Goal: Task Accomplishment & Management: Complete application form

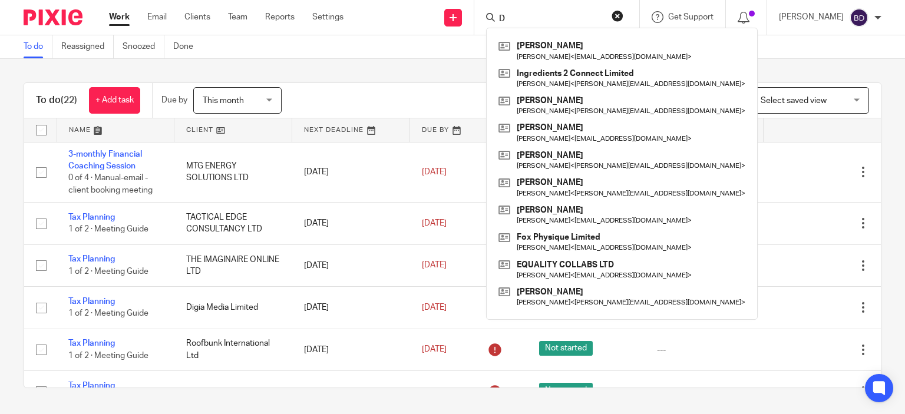
type input "D"
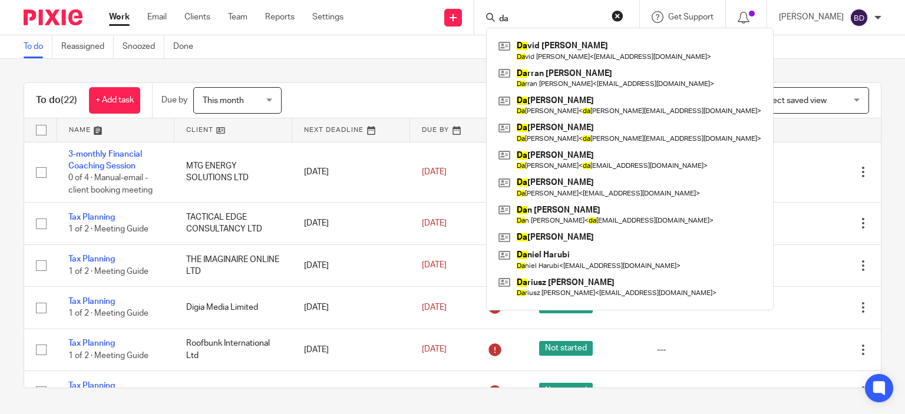
type input "d"
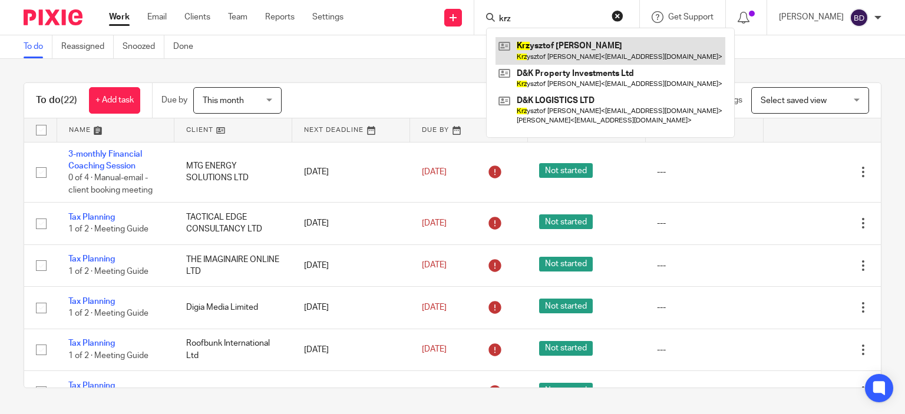
type input "krz"
click at [574, 55] on link at bounding box center [610, 50] width 230 height 27
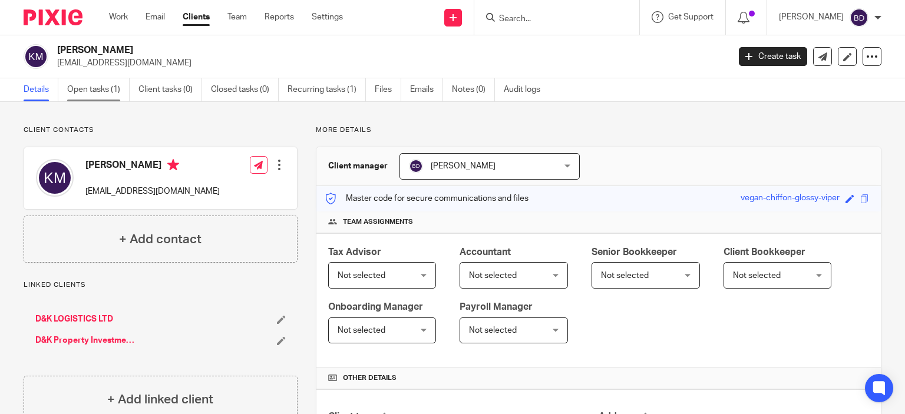
click at [92, 93] on link "Open tasks (1)" at bounding box center [98, 89] width 62 height 23
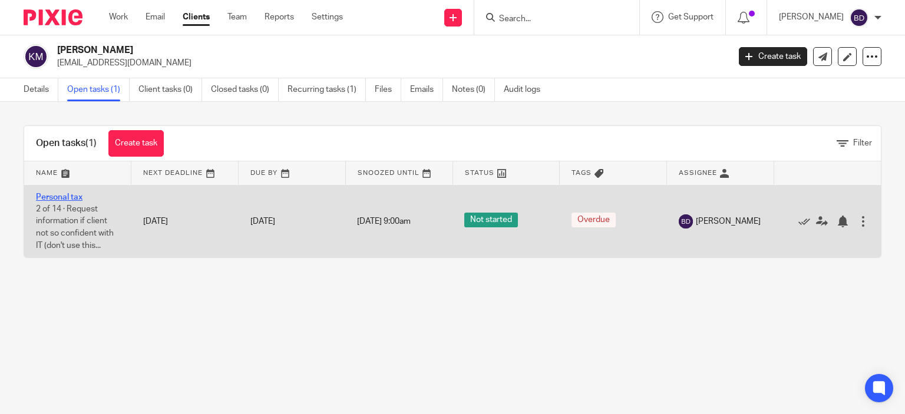
click at [70, 196] on link "Personal tax" at bounding box center [59, 197] width 47 height 8
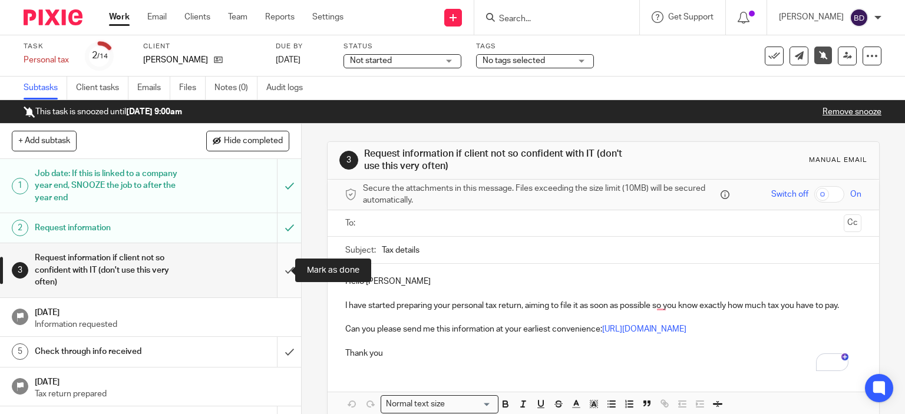
click at [277, 267] on input "submit" at bounding box center [150, 270] width 301 height 54
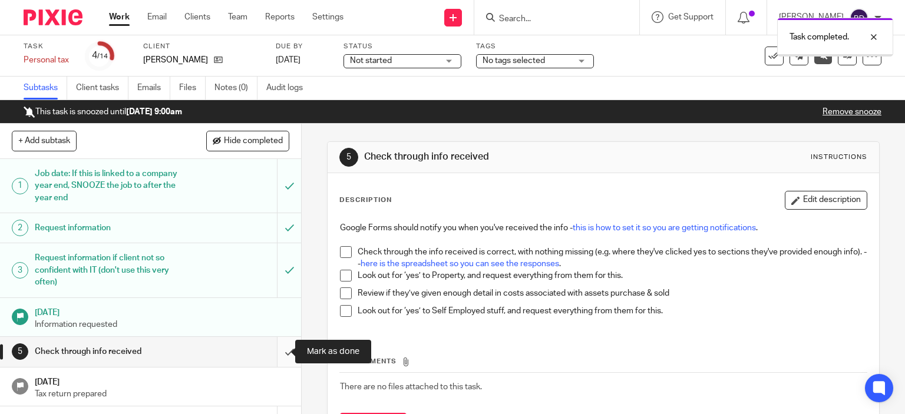
click at [277, 348] on input "submit" at bounding box center [150, 351] width 301 height 29
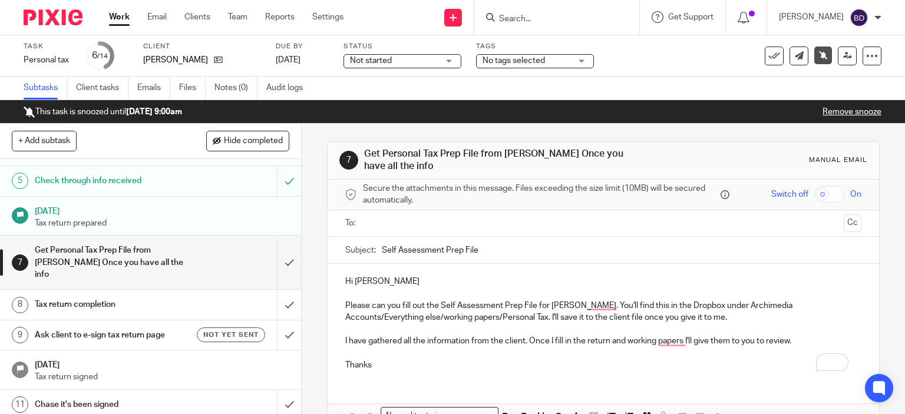
scroll to position [177, 0]
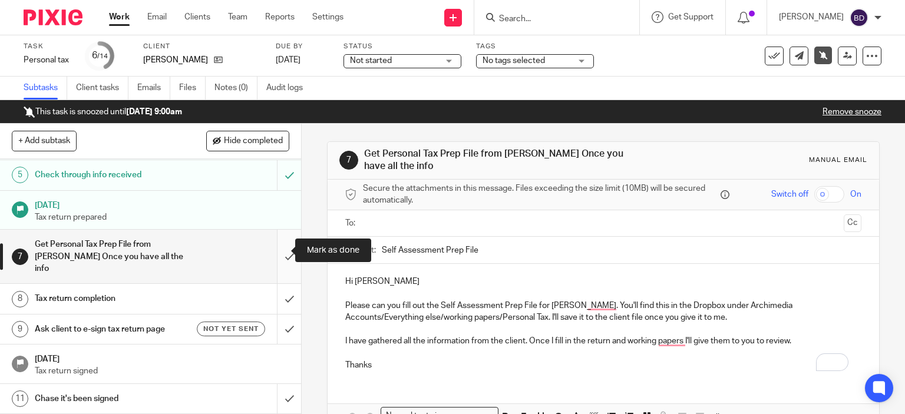
click at [276, 251] on input "submit" at bounding box center [150, 257] width 301 height 54
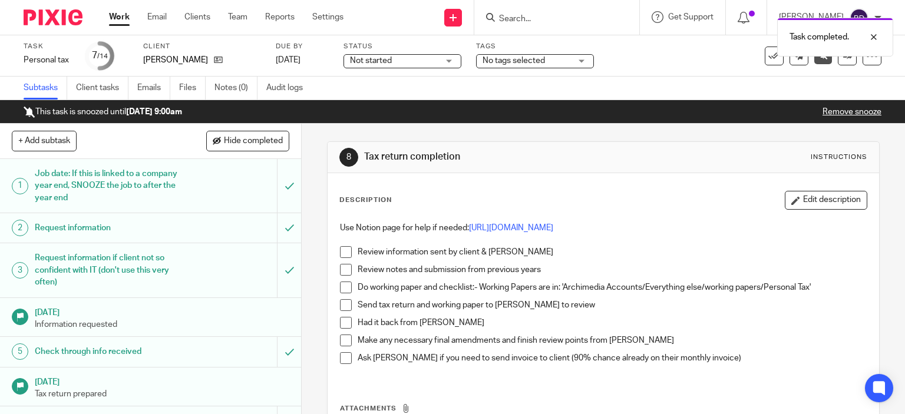
scroll to position [107, 0]
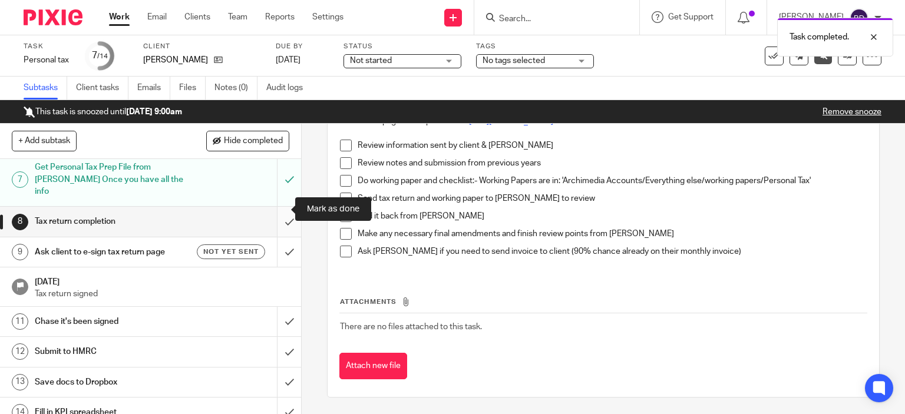
click at [277, 209] on input "submit" at bounding box center [150, 221] width 301 height 29
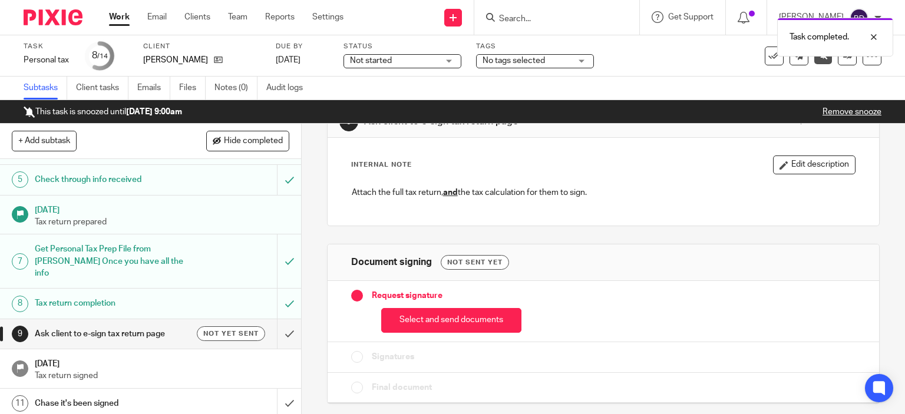
scroll to position [236, 0]
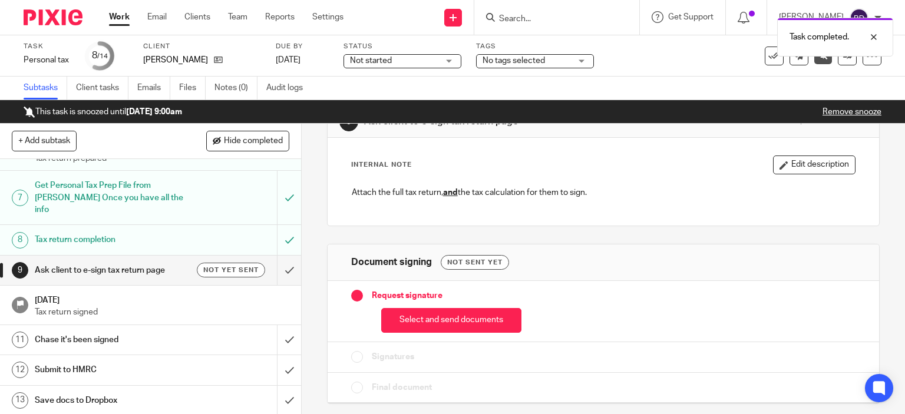
click at [121, 262] on h1 "Ask client to e-sign tax return page" at bounding box center [112, 271] width 154 height 18
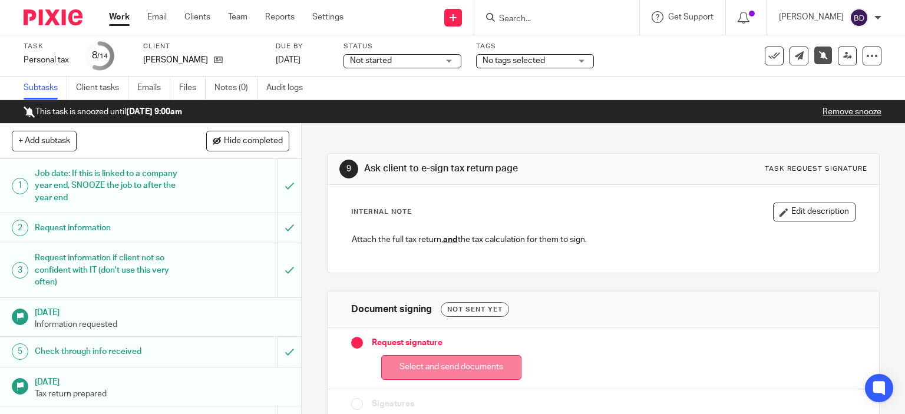
click at [432, 367] on button "Select and send documents" at bounding box center [451, 367] width 140 height 25
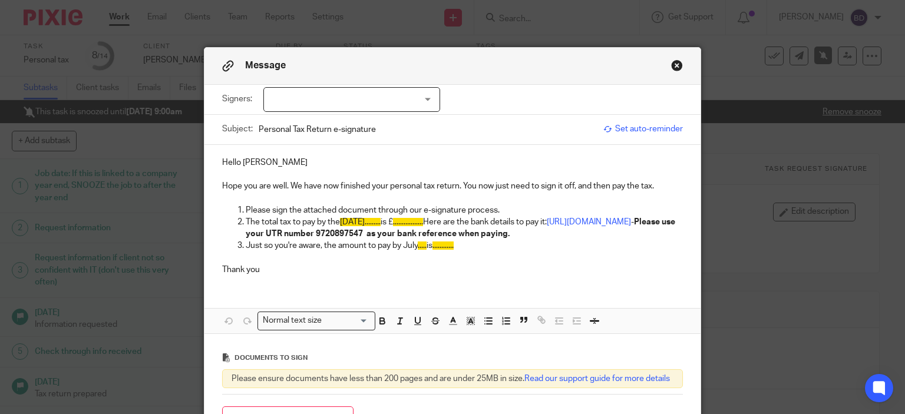
click at [370, 97] on div at bounding box center [351, 99] width 177 height 25
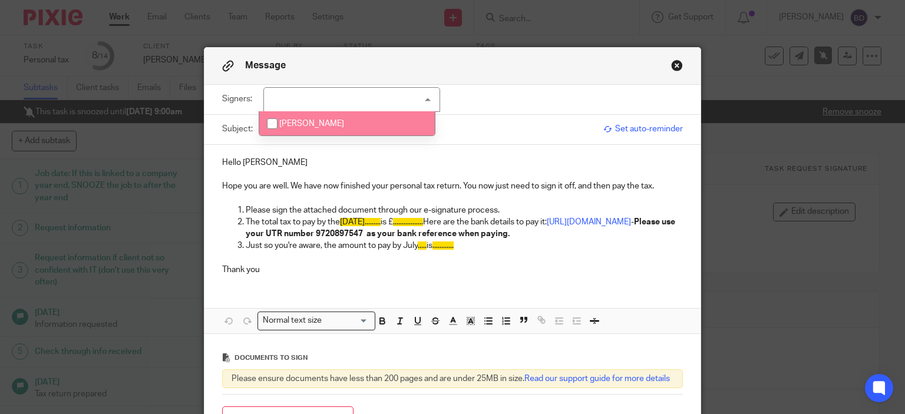
click at [361, 127] on li "[PERSON_NAME]" at bounding box center [347, 123] width 176 height 24
checkbox input "true"
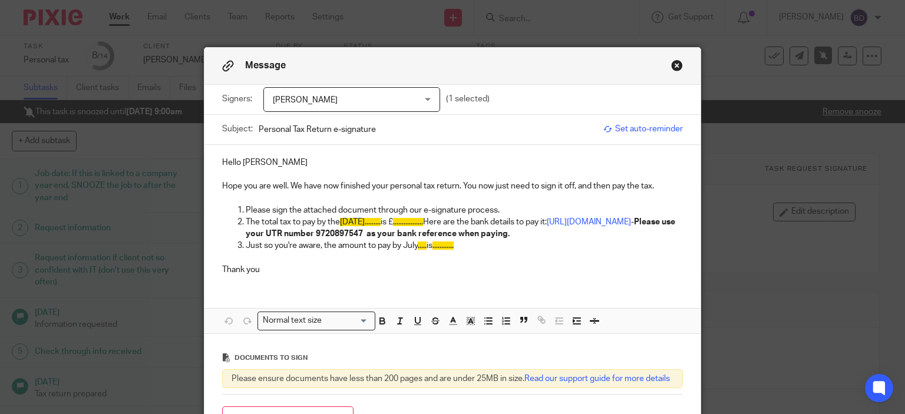
click at [330, 166] on p "Hello Krzysztof" at bounding box center [452, 163] width 461 height 12
click at [297, 186] on p "Hope you are well. We have now finished your personal tax return. You now just …" at bounding box center [452, 186] width 461 height 12
click at [530, 214] on p "Please sign the attached document through our e-signature process." at bounding box center [465, 210] width 438 height 12
click at [413, 221] on p "The total tax to pay by the 31st of January......... is £ ................. Her…" at bounding box center [465, 228] width 438 height 24
click at [407, 222] on span "................." at bounding box center [392, 222] width 30 height 8
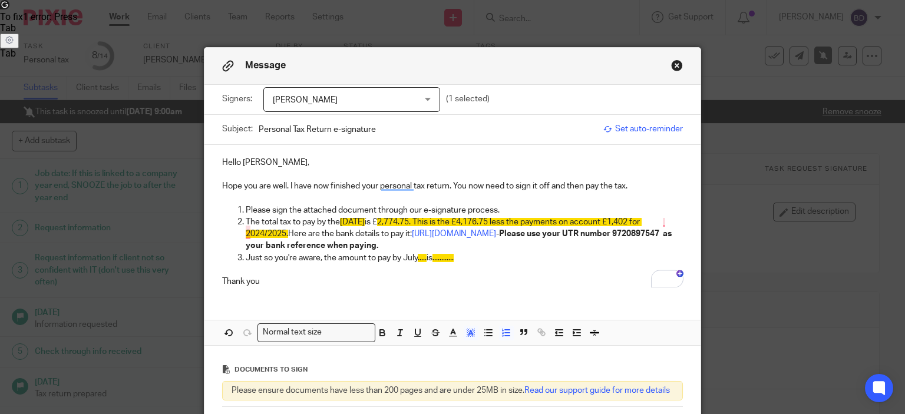
click at [424, 256] on p "Just so you're aware, the amount to pay by July ..... is ............" at bounding box center [465, 258] width 438 height 12
click at [481, 256] on p "Just so you're aware, the amount to pay by July 2026 is ............" at bounding box center [465, 258] width 438 height 12
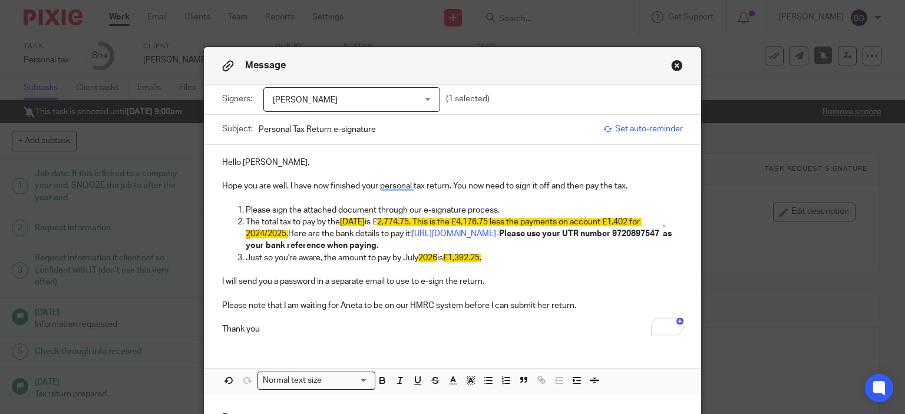
click at [282, 329] on p "Thank you" at bounding box center [452, 324] width 461 height 24
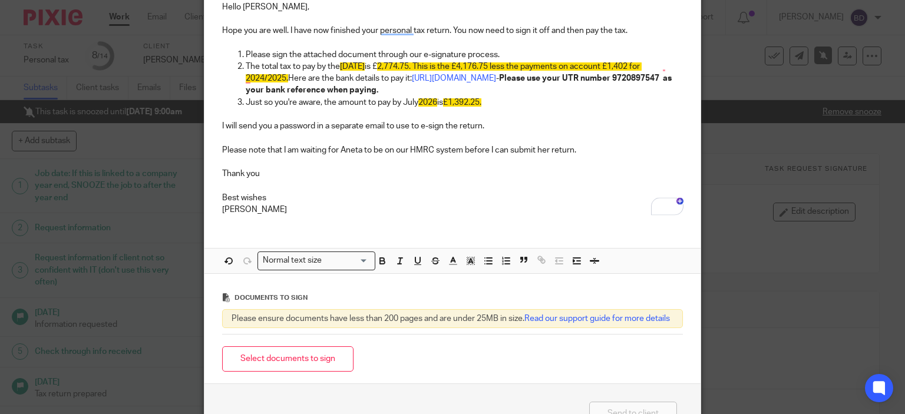
scroll to position [177, 0]
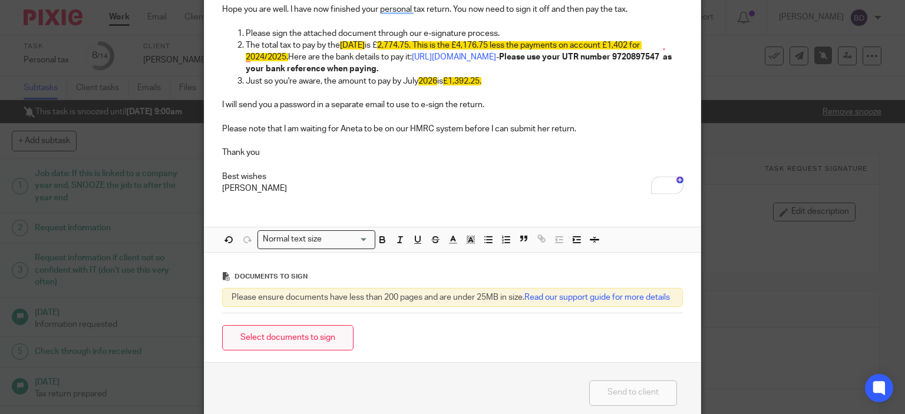
click at [311, 350] on button "Select documents to sign" at bounding box center [287, 337] width 131 height 25
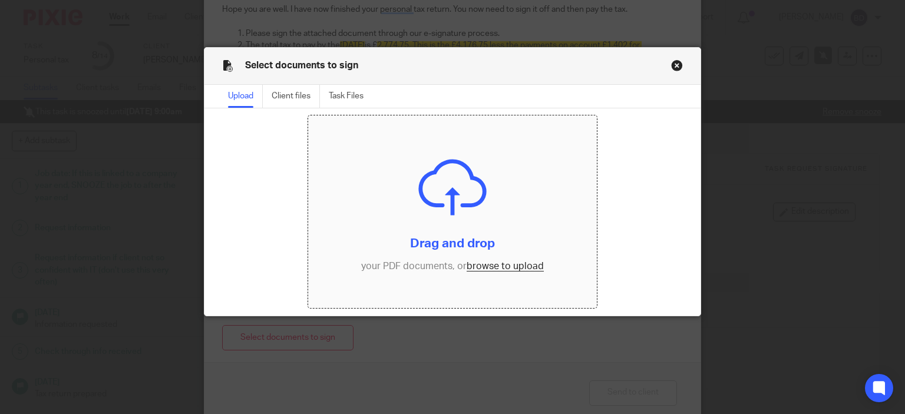
click at [507, 264] on input "file" at bounding box center [452, 211] width 289 height 193
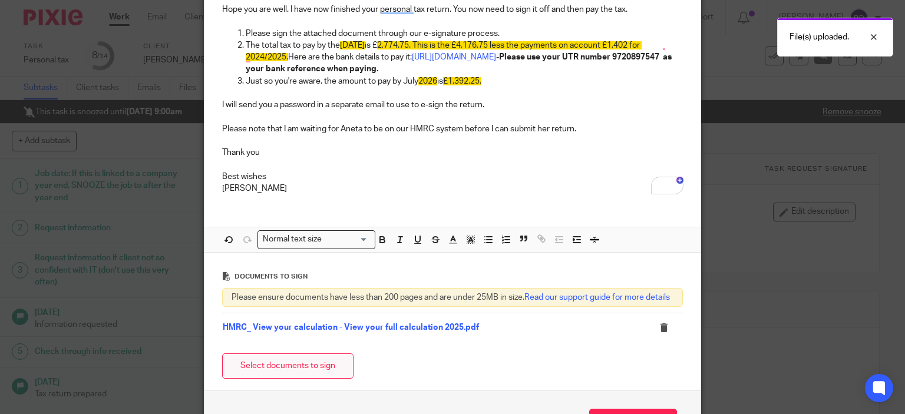
click at [295, 378] on button "Select documents to sign" at bounding box center [287, 365] width 131 height 25
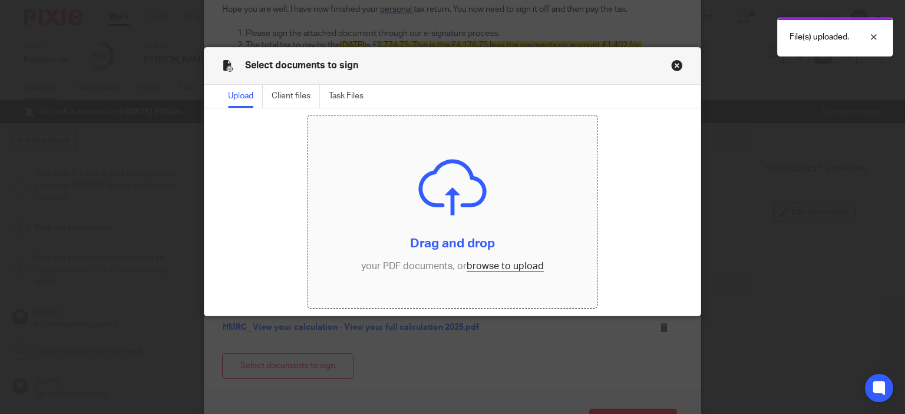
click at [497, 266] on input "file" at bounding box center [452, 211] width 289 height 193
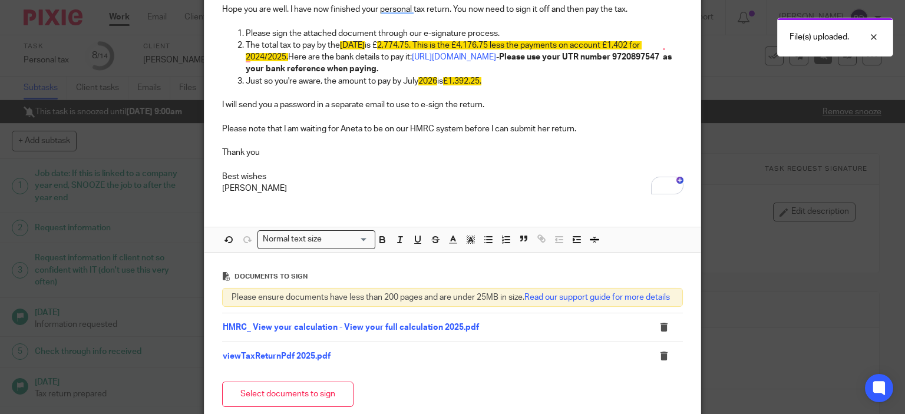
scroll to position [118, 0]
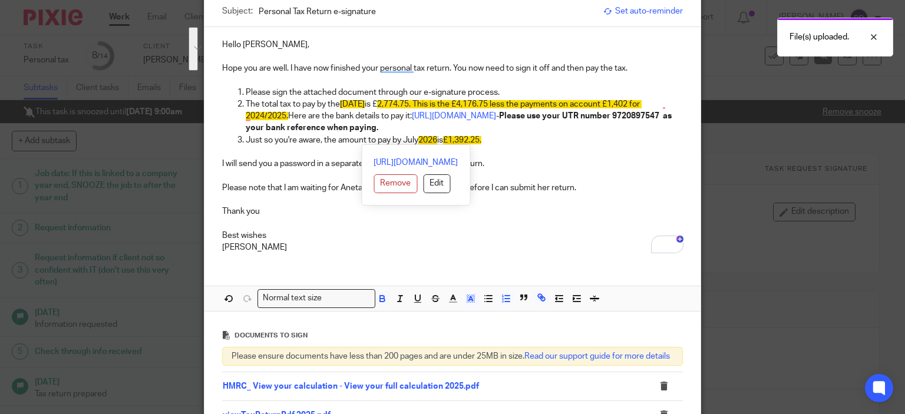
drag, startPoint x: 335, startPoint y: 103, endPoint x: 502, endPoint y: 140, distance: 171.5
click at [502, 140] on ol "Please sign the attached document through our e-signature process. The total ta…" at bounding box center [452, 116] width 461 height 59
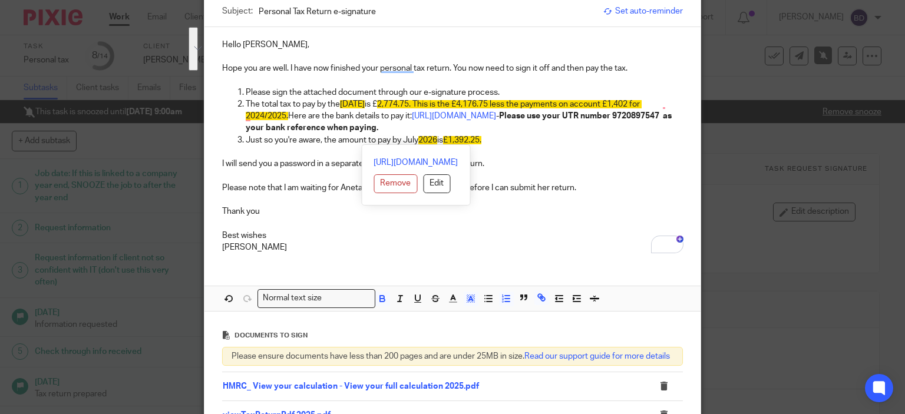
click at [422, 127] on strong "Please use your UTR number 9720897547 as your bank reference when paying." at bounding box center [460, 122] width 428 height 20
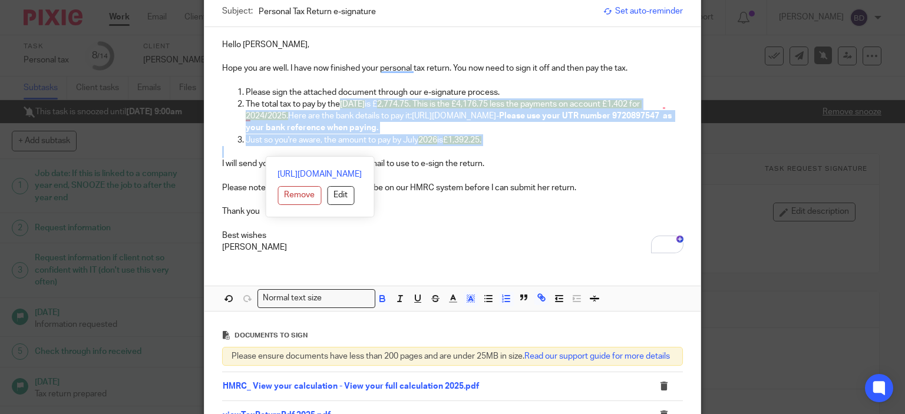
drag, startPoint x: 336, startPoint y: 100, endPoint x: 490, endPoint y: 147, distance: 160.8
click at [490, 147] on div "Hello Krzysztof, Hope you are well. I have now finished your personal tax retur…" at bounding box center [452, 145] width 497 height 236
click at [465, 297] on icon "button" at bounding box center [470, 298] width 11 height 11
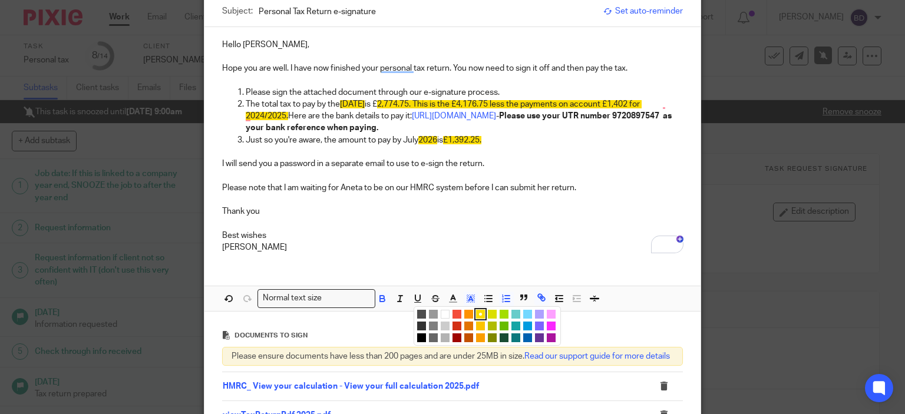
click at [441, 310] on li "color:#FFFFFF" at bounding box center [445, 314] width 9 height 9
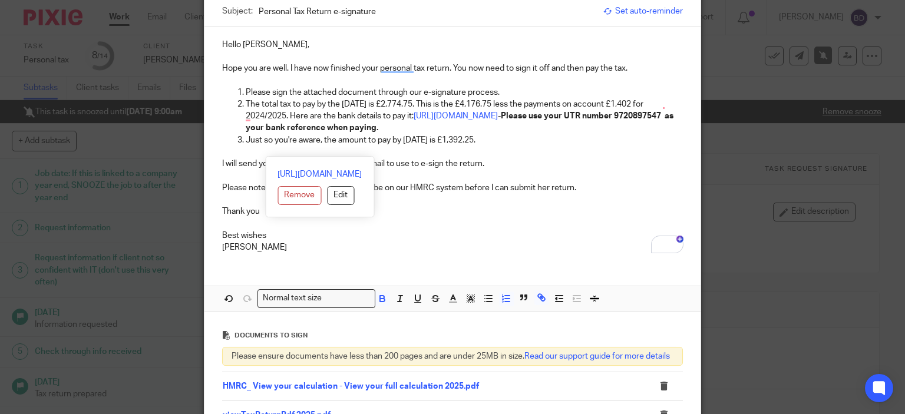
click at [487, 259] on div "Hello Krzysztof, Hope you are well. I have now finished your personal tax retur…" at bounding box center [452, 145] width 497 height 236
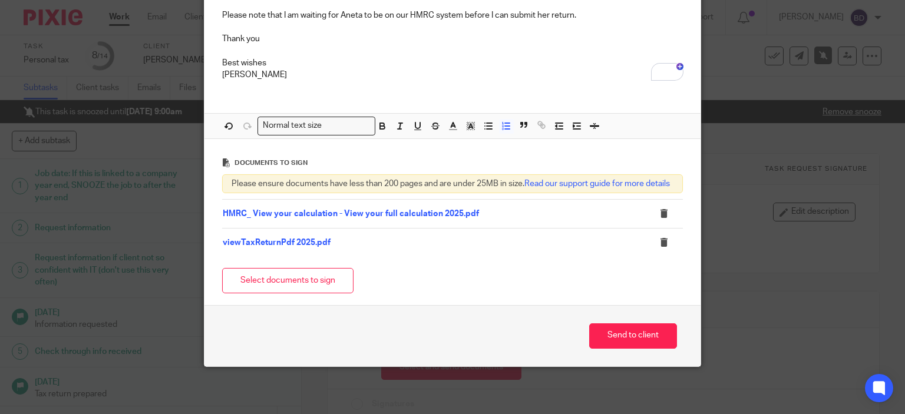
scroll to position [300, 0]
click at [613, 333] on button "Send to client" at bounding box center [633, 335] width 88 height 25
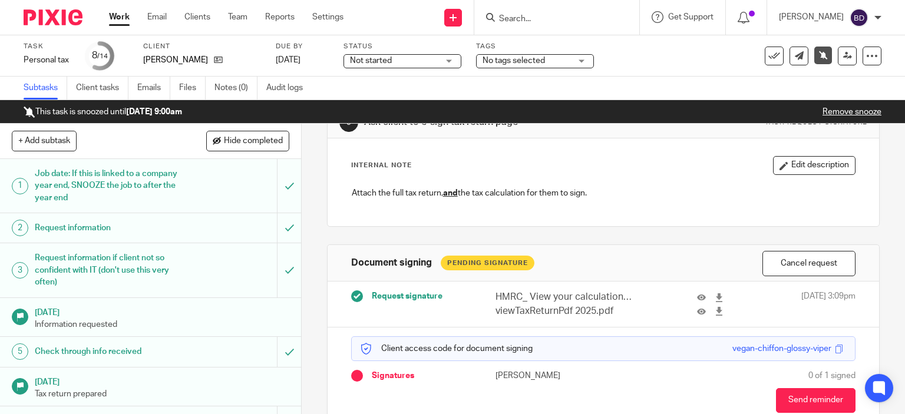
scroll to position [106, 0]
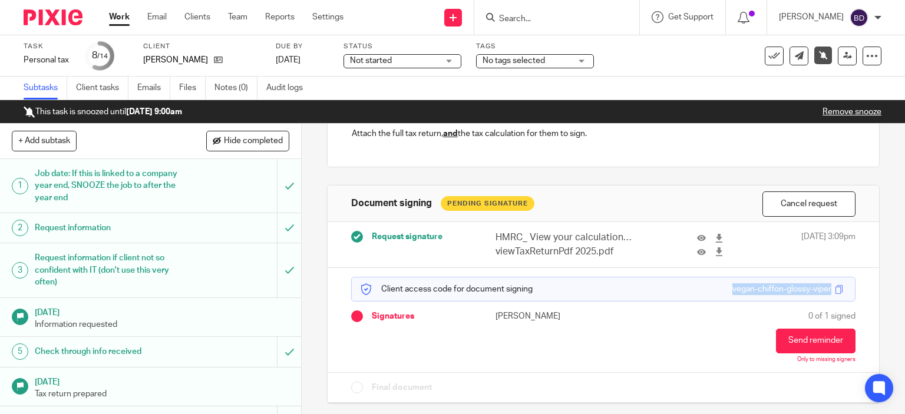
drag, startPoint x: 713, startPoint y: 287, endPoint x: 813, endPoint y: 292, distance: 100.3
click at [813, 292] on div "vegan-chiffon-glossy-viper" at bounding box center [781, 289] width 99 height 12
copy div "vegan-chiffon-glossy-viper"
click at [548, 17] on input "Search" at bounding box center [551, 19] width 106 height 11
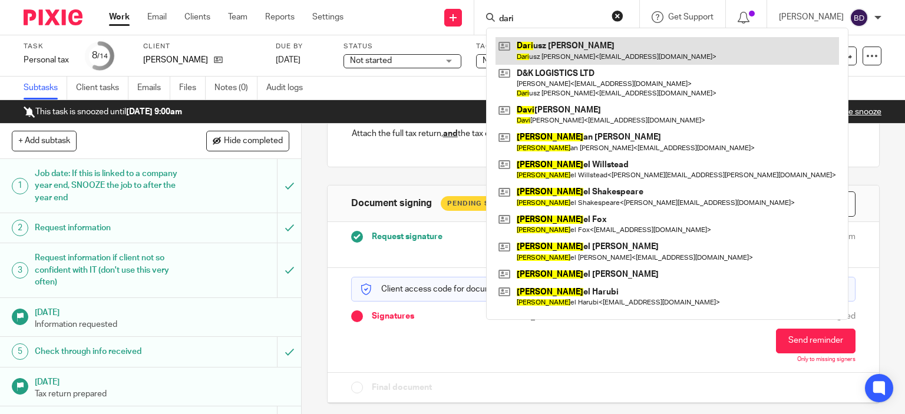
type input "dari"
click at [574, 56] on link at bounding box center [666, 50] width 343 height 27
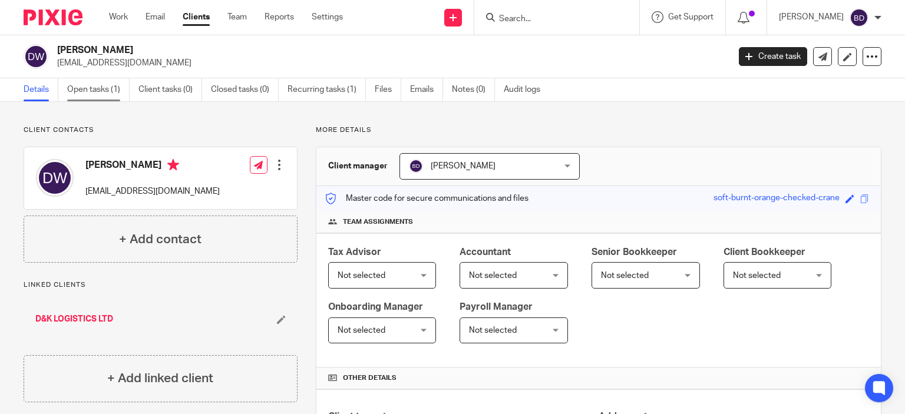
click at [95, 92] on link "Open tasks (1)" at bounding box center [98, 89] width 62 height 23
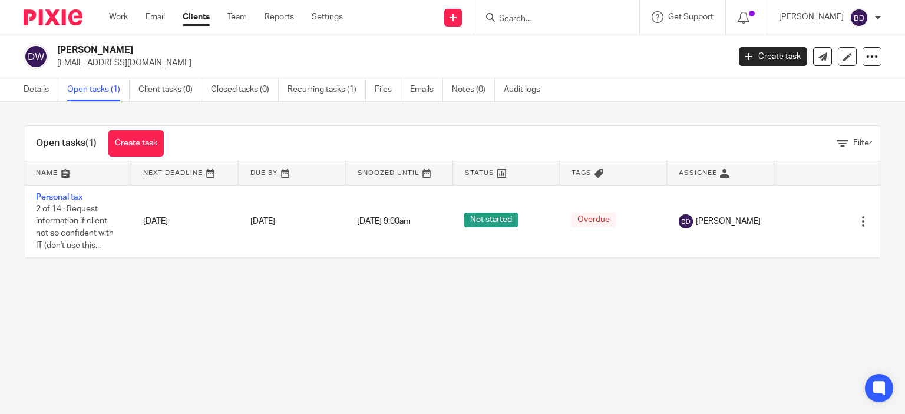
click at [68, 194] on link "Personal tax" at bounding box center [59, 197] width 47 height 8
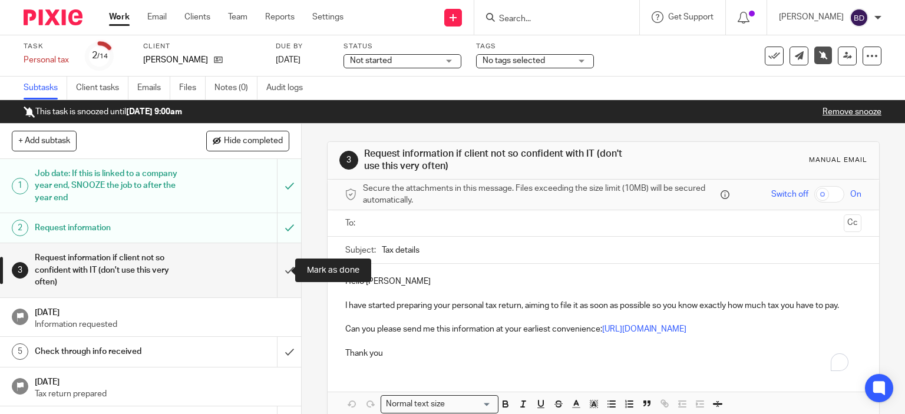
click at [273, 278] on input "submit" at bounding box center [150, 270] width 301 height 54
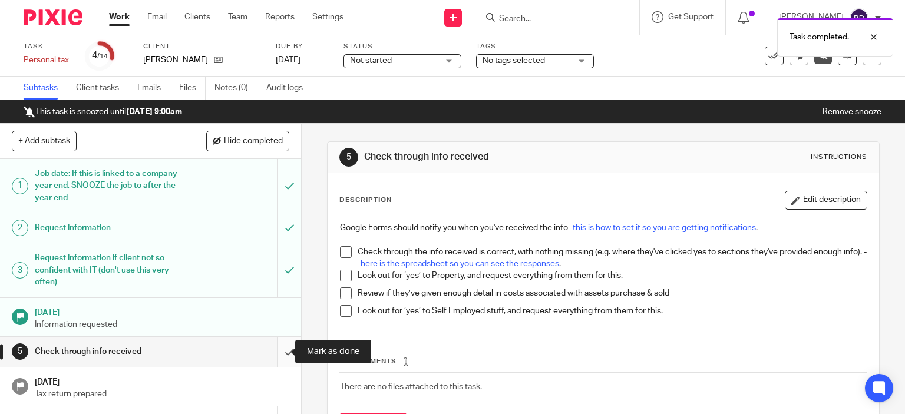
click at [273, 351] on input "submit" at bounding box center [150, 351] width 301 height 29
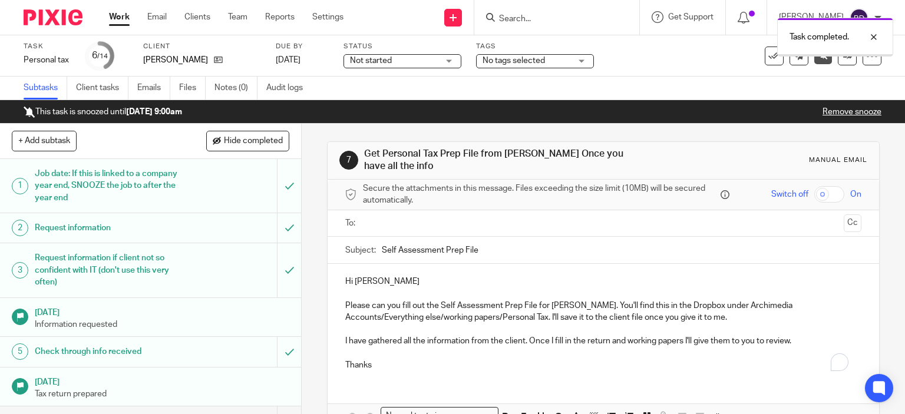
scroll to position [177, 0]
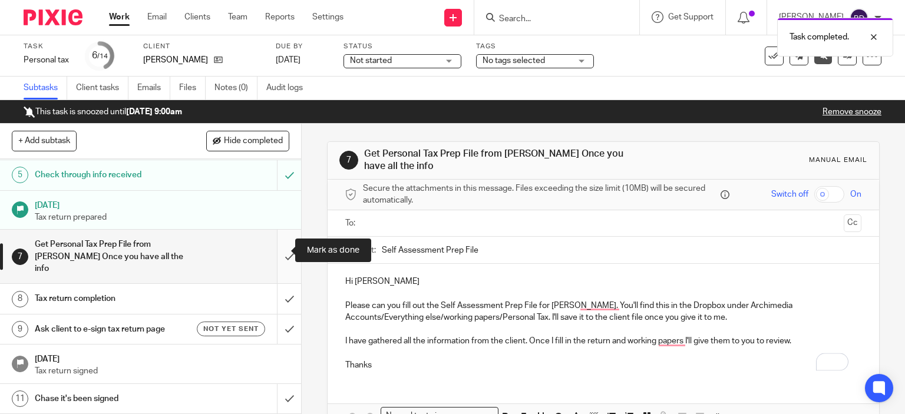
click at [278, 246] on input "submit" at bounding box center [150, 257] width 301 height 54
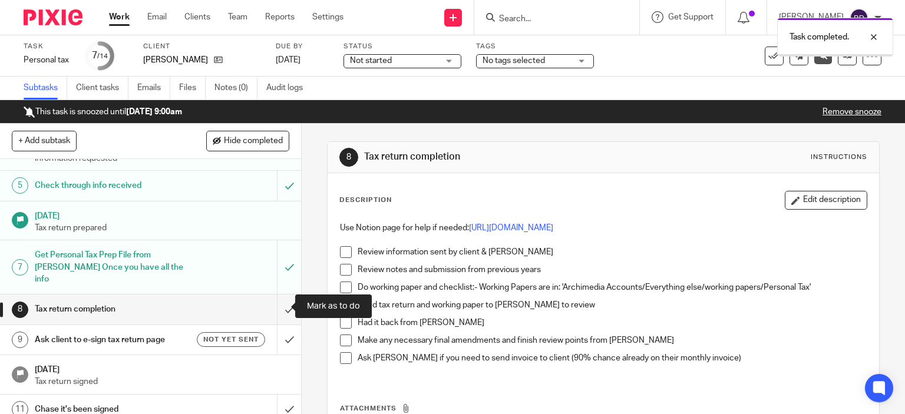
scroll to position [177, 0]
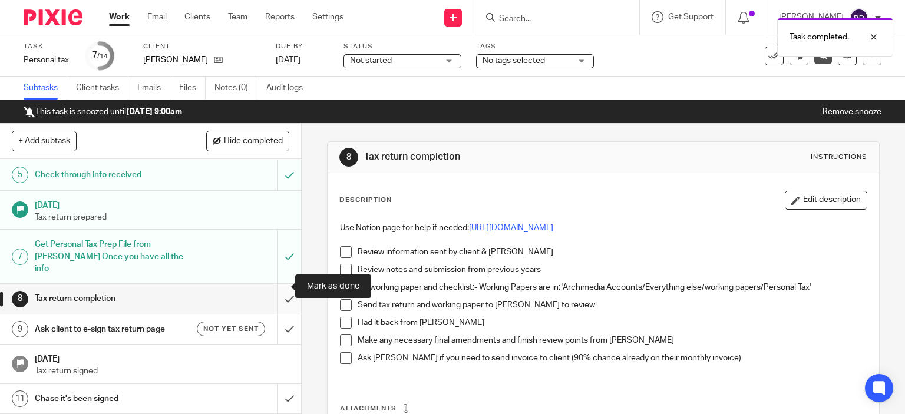
click at [277, 286] on input "submit" at bounding box center [150, 298] width 301 height 29
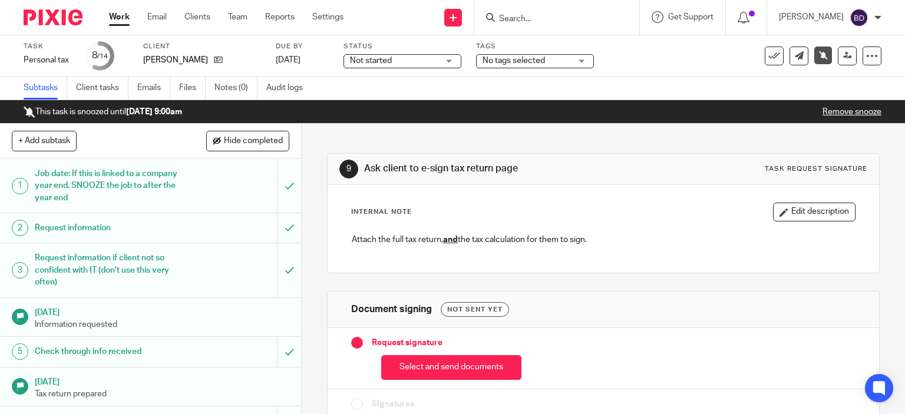
scroll to position [177, 0]
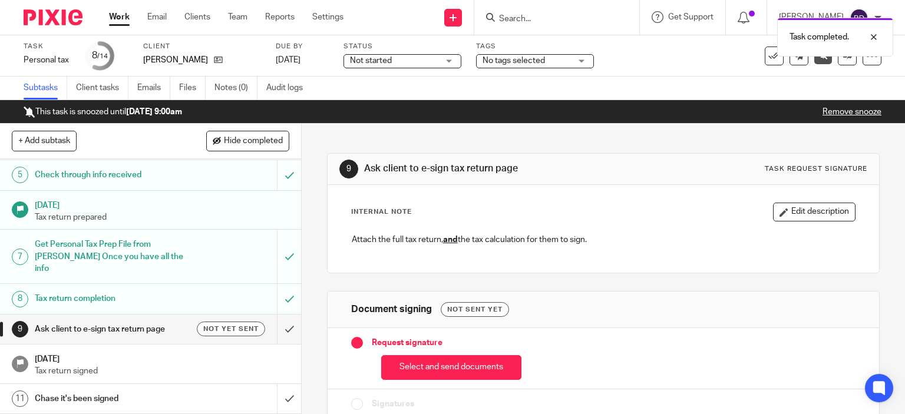
click at [135, 320] on h1 "Ask client to e-sign tax return page" at bounding box center [112, 329] width 154 height 18
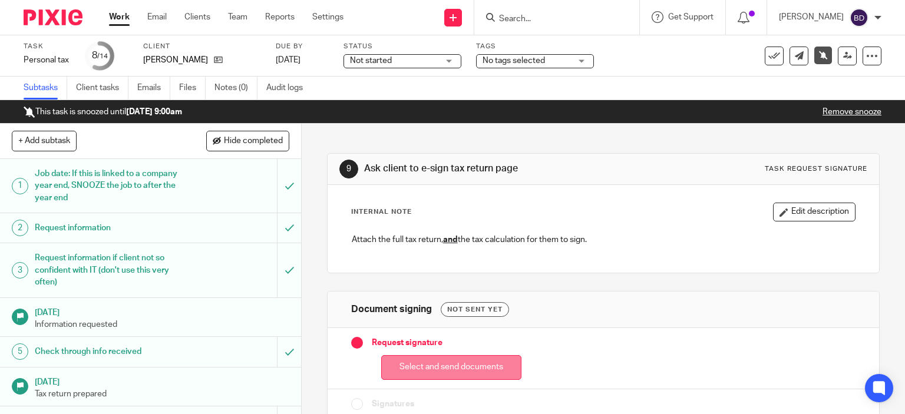
click at [481, 363] on button "Select and send documents" at bounding box center [451, 367] width 140 height 25
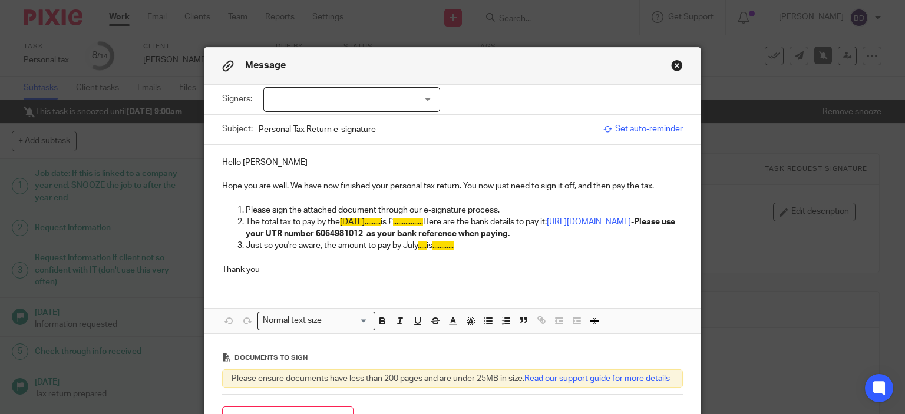
click at [376, 94] on div at bounding box center [351, 99] width 177 height 25
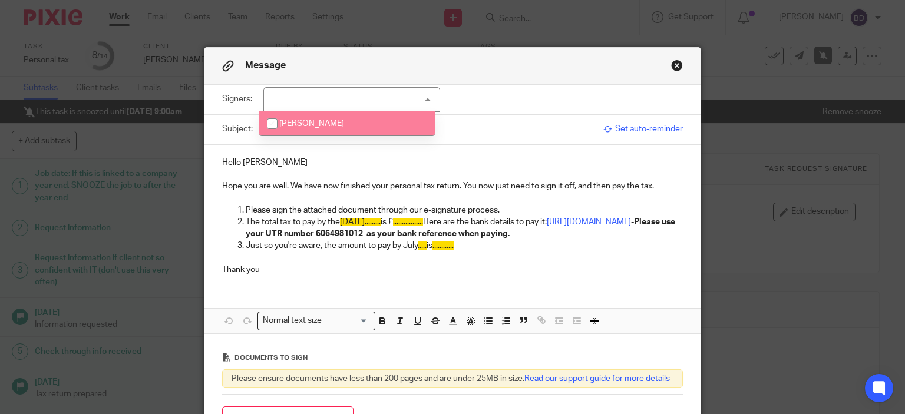
click at [371, 117] on li "[PERSON_NAME]" at bounding box center [347, 123] width 176 height 24
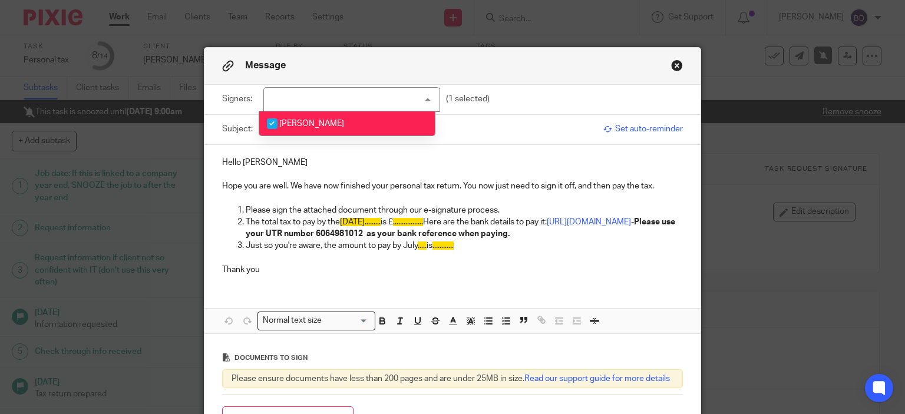
checkbox input "true"
click at [352, 159] on p "Hello Dariusz" at bounding box center [452, 163] width 461 height 12
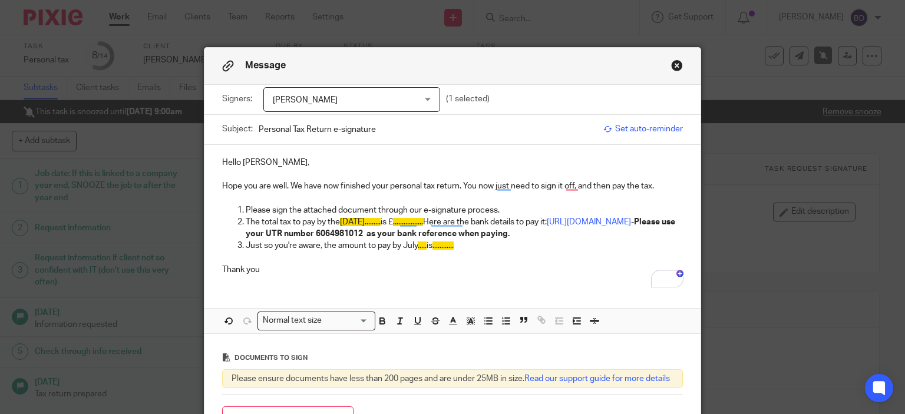
click at [298, 187] on p "Hope you are well. We have now finished your personal tax return. You now just …" at bounding box center [452, 186] width 461 height 12
click at [412, 221] on p "The total tax to pay by the 31st of January......... is £ ................. Her…" at bounding box center [465, 228] width 438 height 24
click at [407, 223] on span "................." at bounding box center [392, 222] width 30 height 8
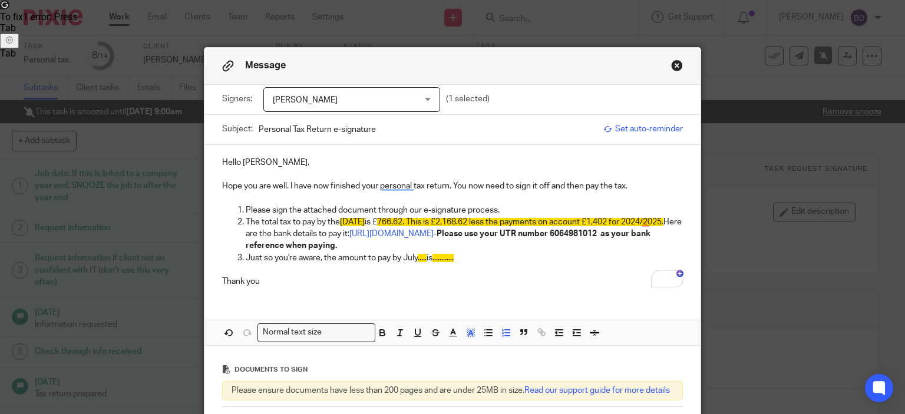
click at [422, 255] on span "....." at bounding box center [422, 258] width 9 height 8
click at [469, 258] on p "Just so you're aware, the amount to pay by July 2026 is ............" at bounding box center [465, 258] width 438 height 12
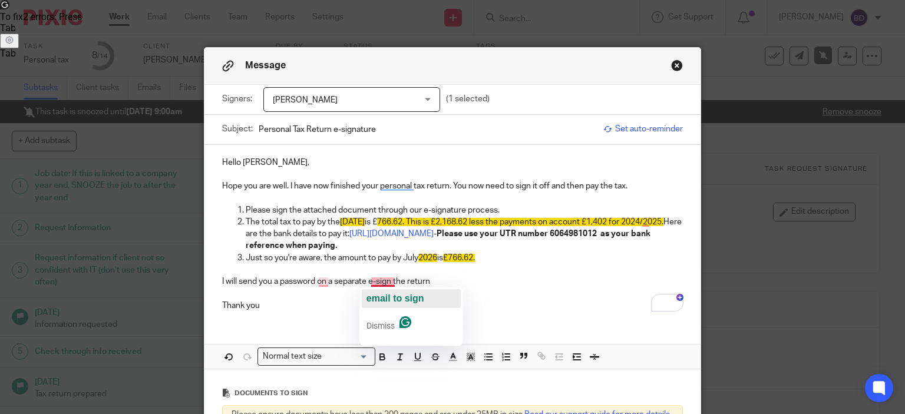
click at [372, 295] on span "email to sign" at bounding box center [395, 298] width 58 height 10
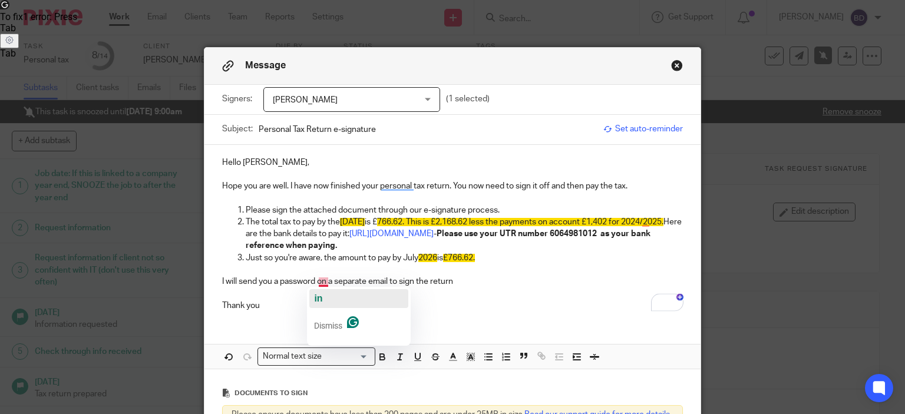
click at [325, 303] on button "in" at bounding box center [358, 298] width 99 height 19
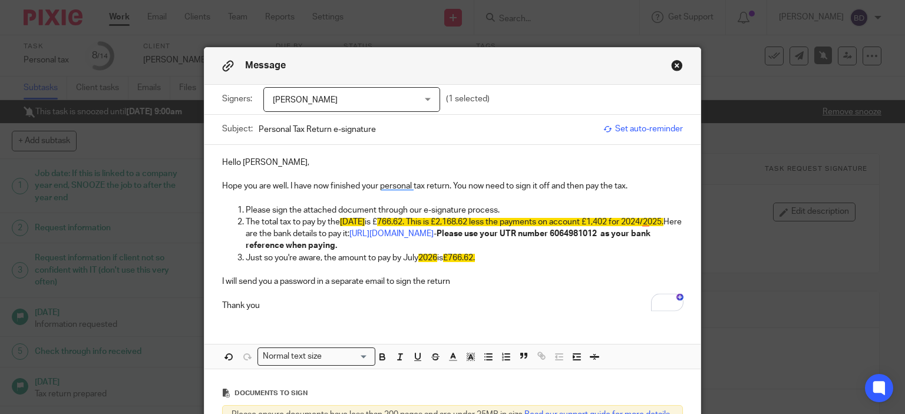
click at [455, 278] on p "I will send you a password in a separate email to sign the return" at bounding box center [452, 282] width 461 height 12
click at [330, 309] on p "Thank you" at bounding box center [452, 299] width 461 height 24
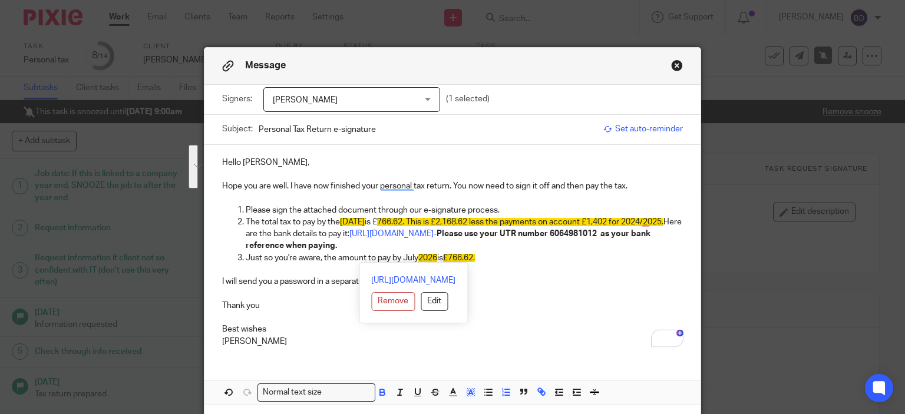
drag, startPoint x: 337, startPoint y: 219, endPoint x: 486, endPoint y: 256, distance: 153.4
click at [486, 256] on ol "Please sign the attached document through our e-signature process. The total ta…" at bounding box center [452, 233] width 461 height 59
click at [469, 392] on polyline "button" at bounding box center [471, 392] width 4 height 5
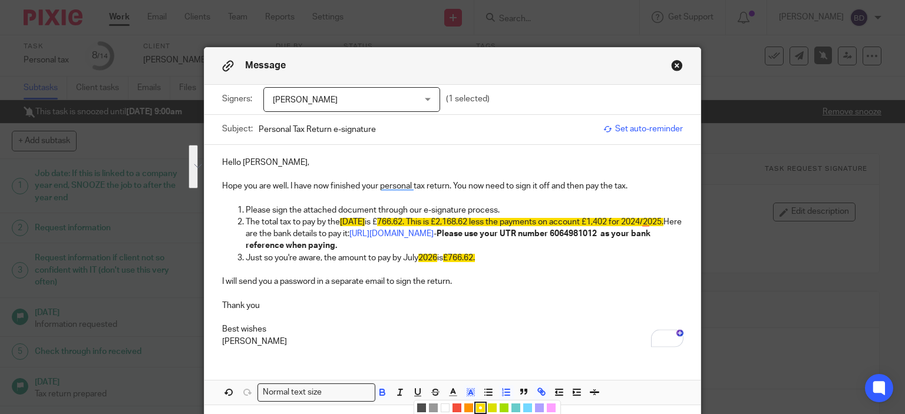
click at [442, 404] on li "color:#FFFFFF" at bounding box center [445, 408] width 9 height 9
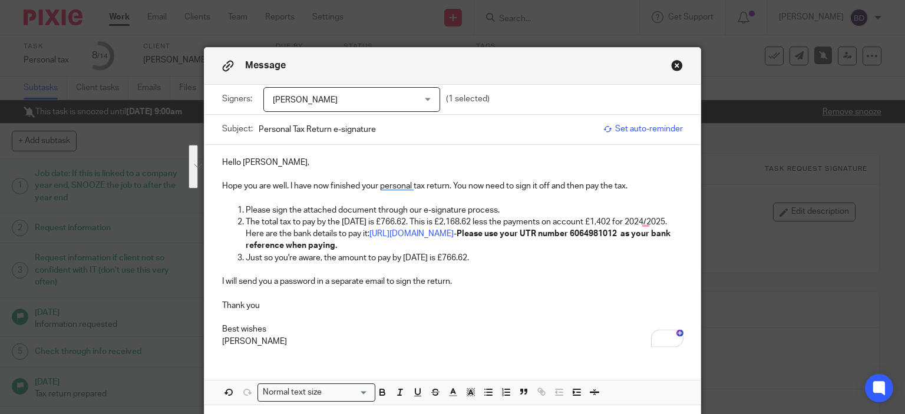
click at [450, 340] on p "[PERSON_NAME]" at bounding box center [452, 342] width 461 height 12
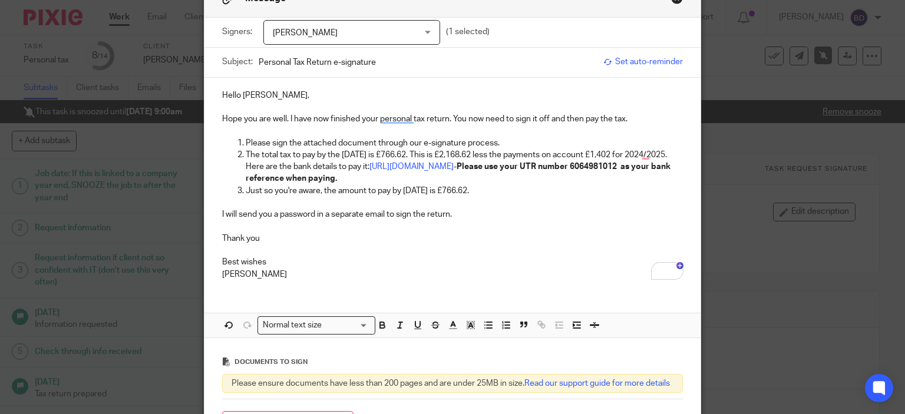
scroll to position [118, 0]
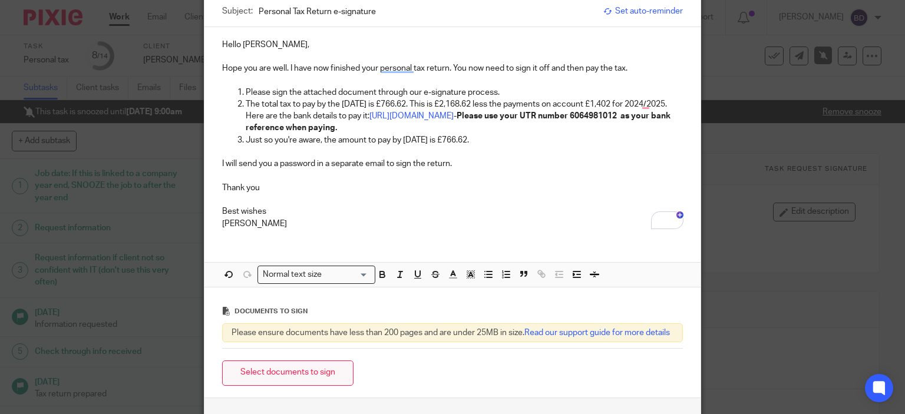
click at [315, 383] on button "Select documents to sign" at bounding box center [287, 373] width 131 height 25
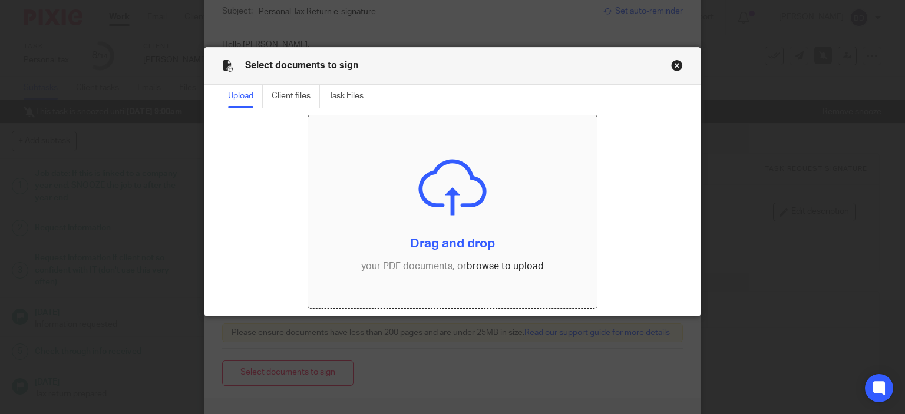
click at [501, 265] on input "file" at bounding box center [452, 211] width 289 height 193
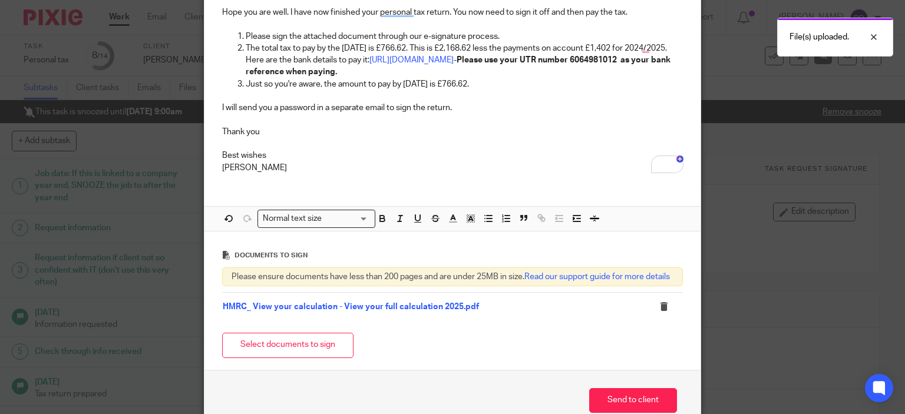
scroll to position [236, 0]
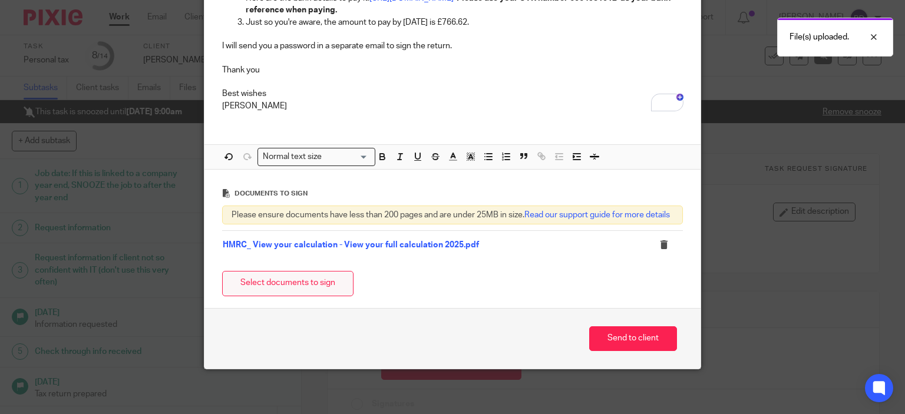
click at [318, 294] on button "Select documents to sign" at bounding box center [287, 283] width 131 height 25
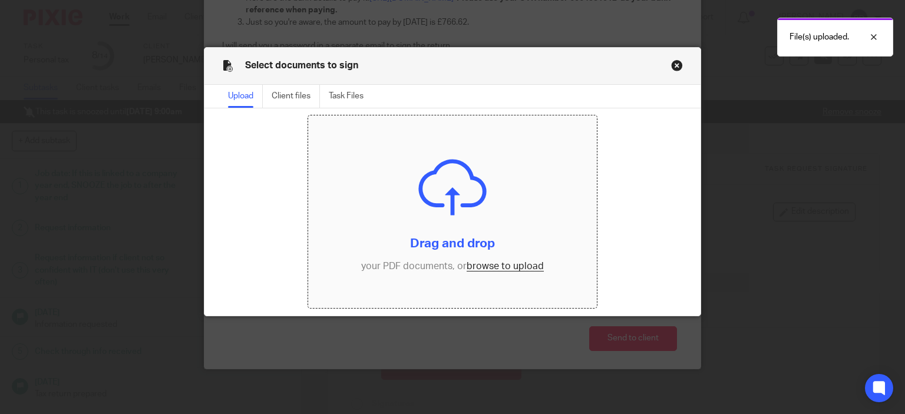
click at [495, 269] on input "file" at bounding box center [452, 211] width 289 height 193
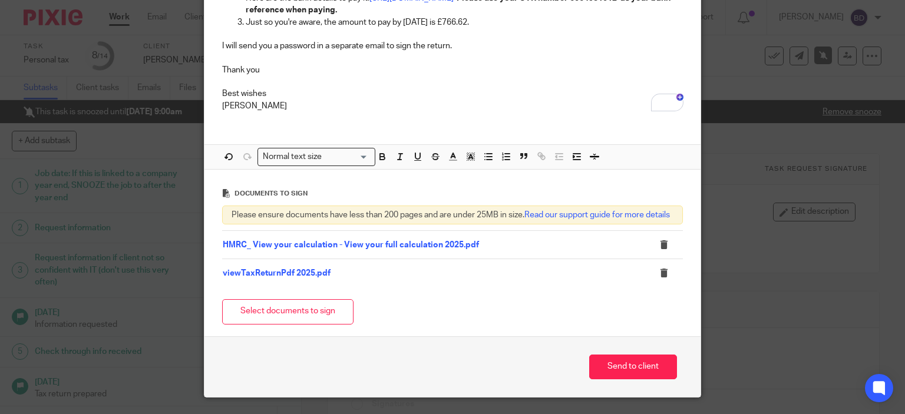
drag, startPoint x: 294, startPoint y: 282, endPoint x: 244, endPoint y: 286, distance: 50.2
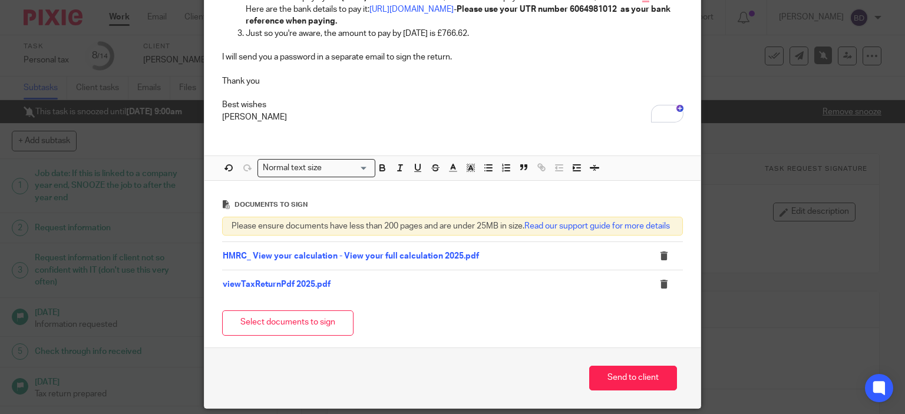
scroll to position [276, 0]
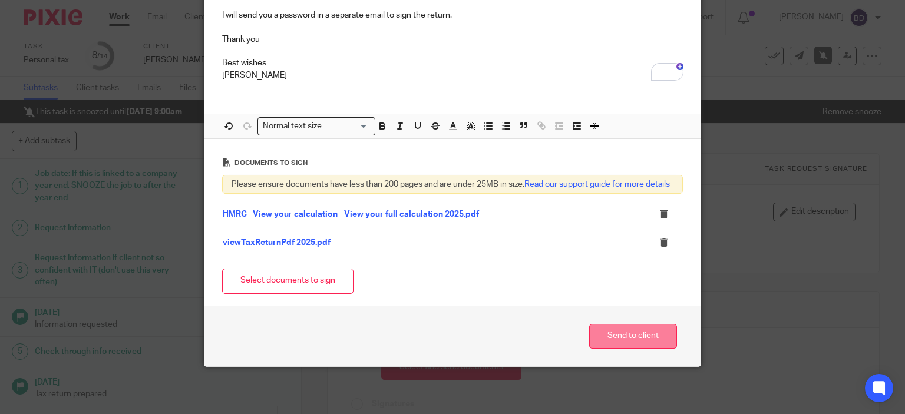
click at [619, 333] on button "Send to client" at bounding box center [633, 336] width 88 height 25
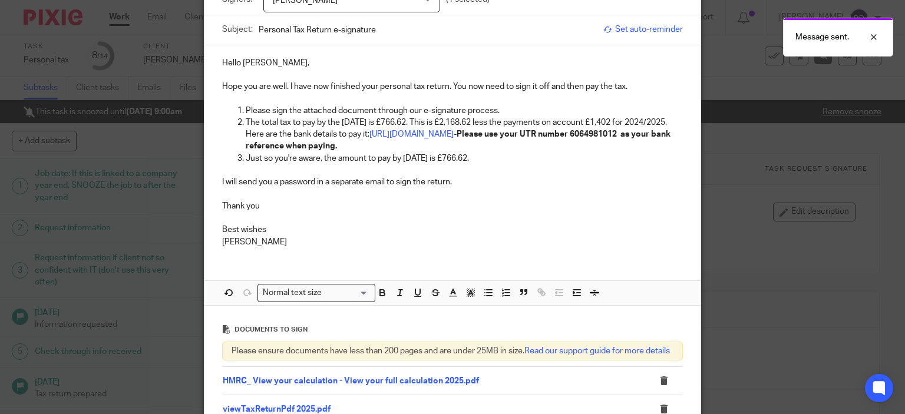
scroll to position [0, 0]
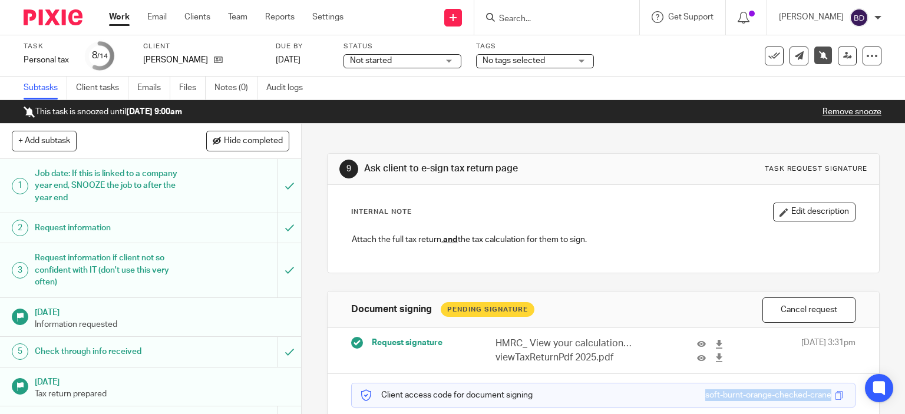
drag, startPoint x: 686, startPoint y: 395, endPoint x: 815, endPoint y: 392, distance: 129.0
click at [815, 392] on div "Client access code for document signing soft-burnt-orange-checked-crane" at bounding box center [603, 395] width 505 height 25
copy div "soft-burnt-orange-checked-crane"
